Goal: Information Seeking & Learning: Check status

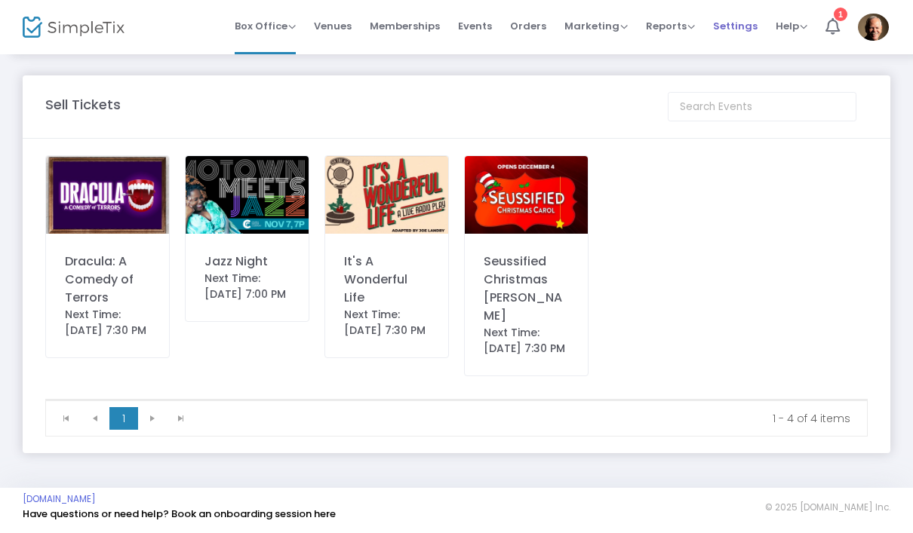
click at [739, 34] on span "Settings" at bounding box center [735, 26] width 45 height 38
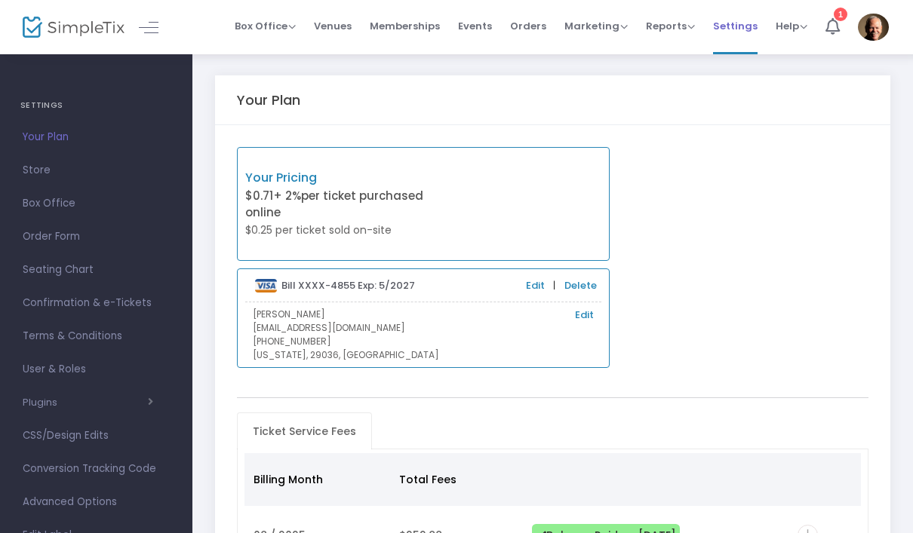
click at [741, 34] on span "Settings" at bounding box center [735, 26] width 45 height 38
click at [749, 26] on span "Settings" at bounding box center [735, 26] width 45 height 38
click at [681, 26] on span "Reports" at bounding box center [670, 26] width 49 height 14
click at [710, 86] on li "Sales Reports" at bounding box center [695, 80] width 98 height 29
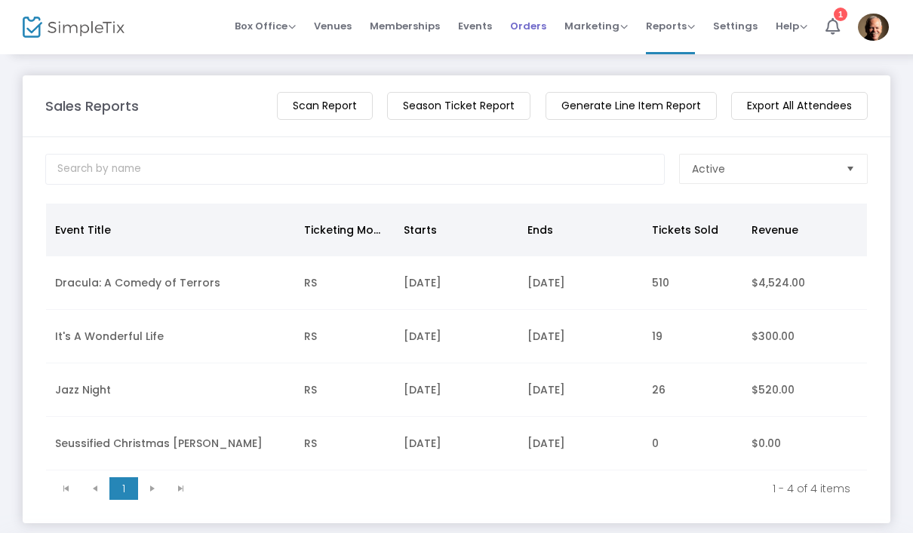
click at [539, 32] on span "Orders" at bounding box center [528, 26] width 36 height 38
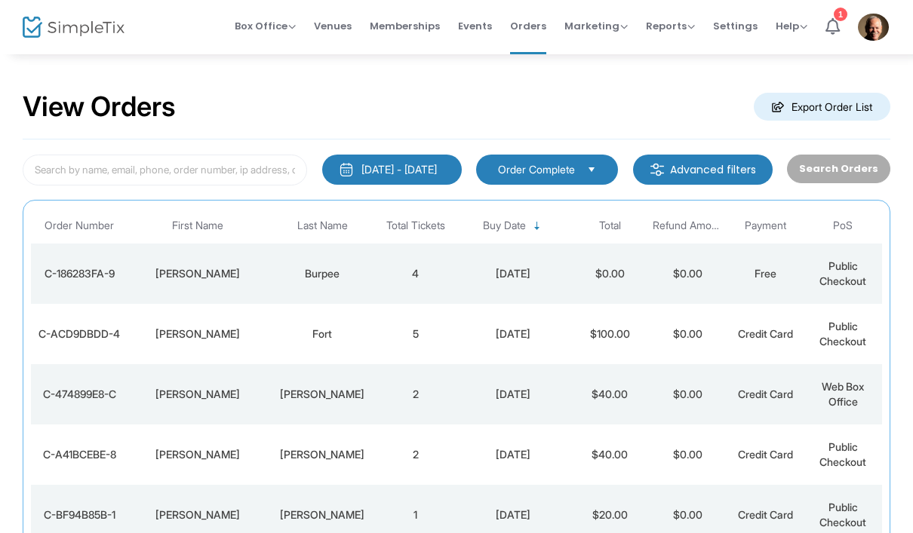
click at [395, 281] on td "4" at bounding box center [416, 274] width 78 height 60
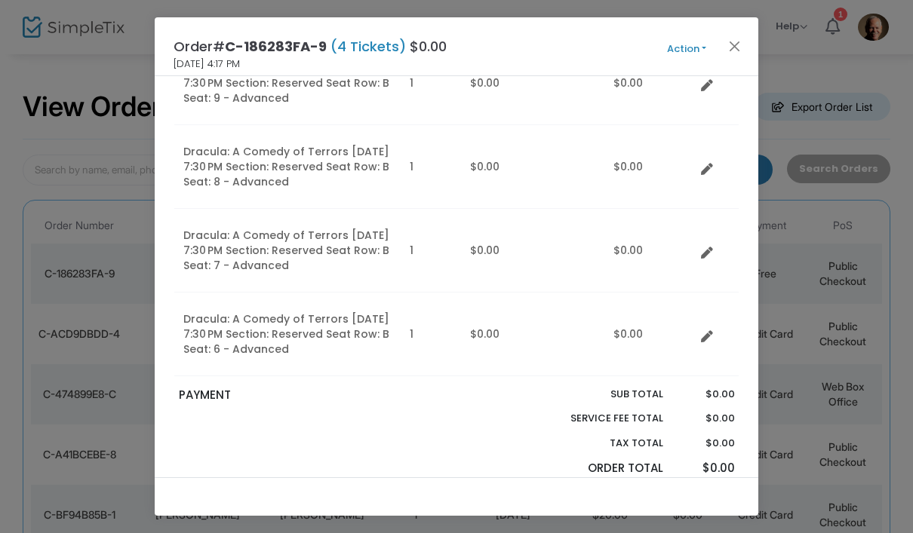
scroll to position [198, 0]
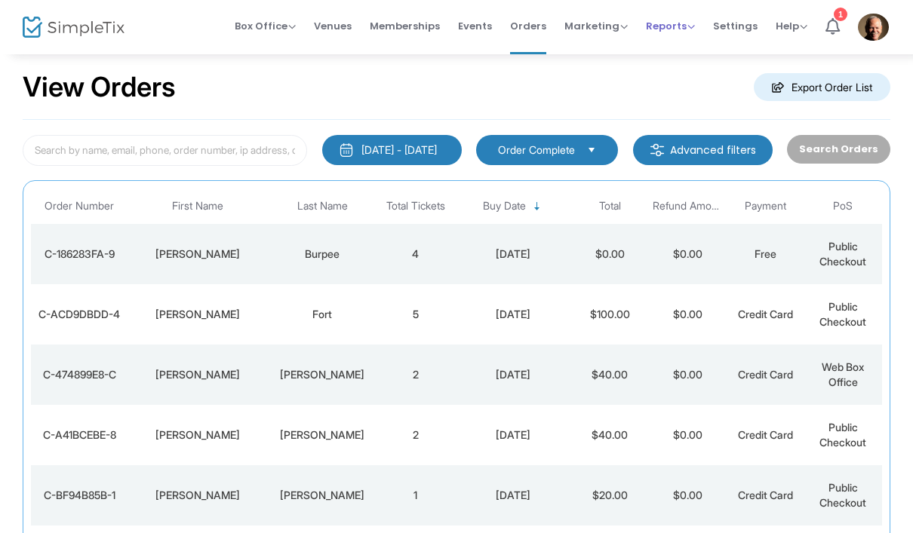
click at [677, 27] on span "Reports" at bounding box center [670, 26] width 49 height 14
click at [705, 81] on li "Sales Reports" at bounding box center [695, 80] width 98 height 29
